Goal: Browse casually

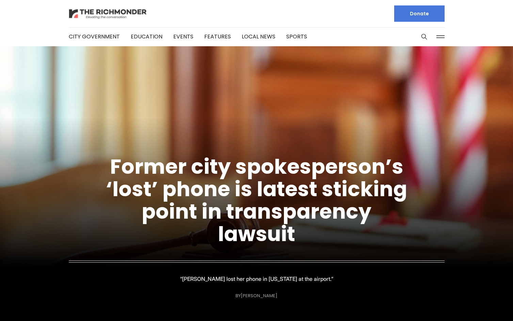
click at [88, 16] on img at bounding box center [108, 14] width 78 height 12
click at [117, 8] on img at bounding box center [108, 14] width 78 height 12
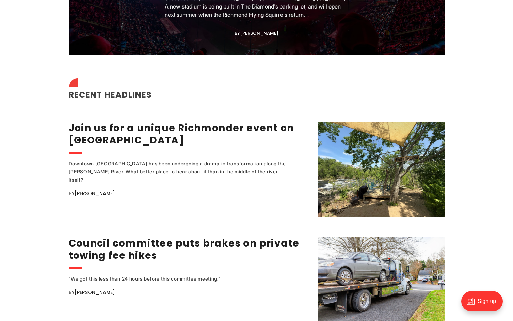
scroll to position [885, 0]
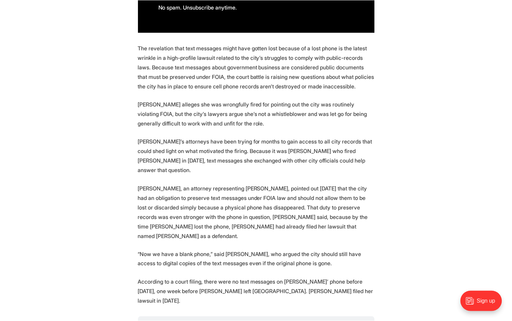
scroll to position [579, 0]
